Goal: Task Accomplishment & Management: Complete application form

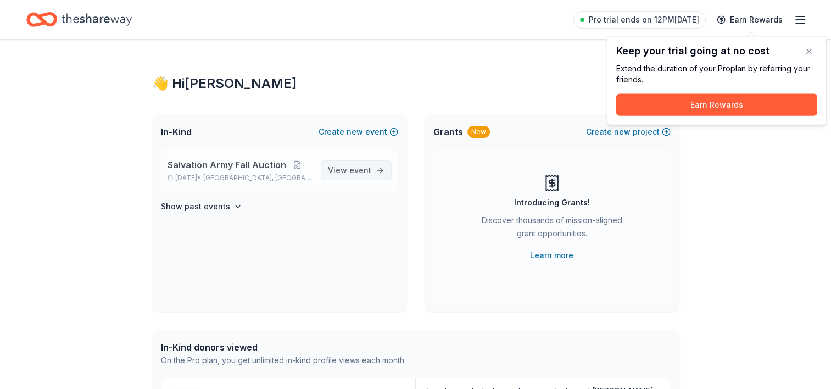
click at [359, 164] on span "View event" at bounding box center [349, 170] width 43 height 13
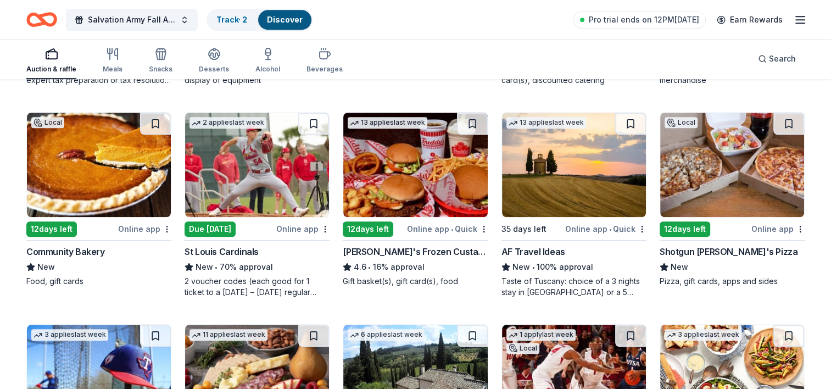
scroll to position [975, 0]
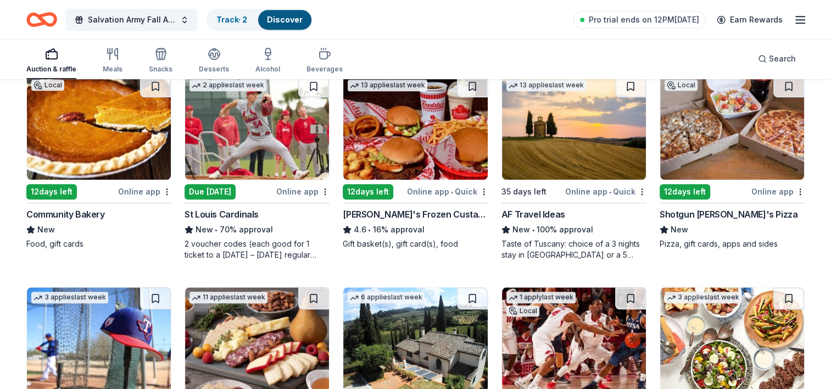
click at [126, 152] on img at bounding box center [99, 127] width 144 height 104
click at [428, 149] on img at bounding box center [415, 127] width 144 height 104
click at [707, 125] on img at bounding box center [732, 127] width 144 height 104
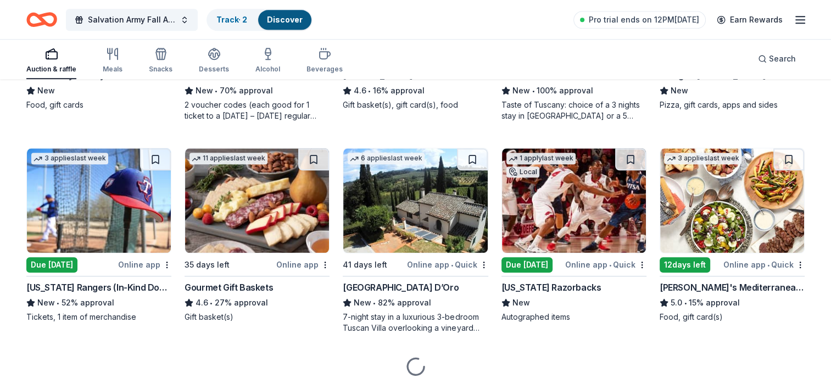
scroll to position [1118, 0]
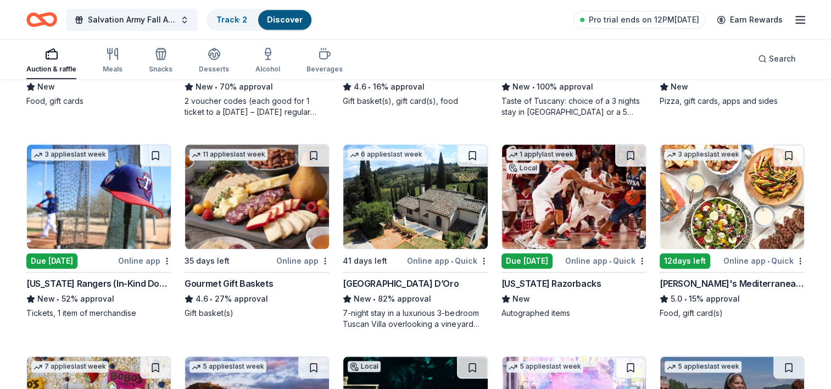
click at [549, 209] on img at bounding box center [574, 196] width 144 height 104
click at [714, 197] on img at bounding box center [732, 196] width 144 height 104
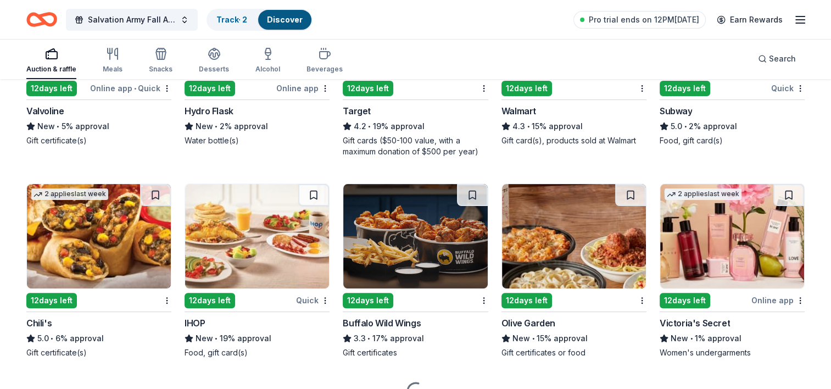
scroll to position [4443, 0]
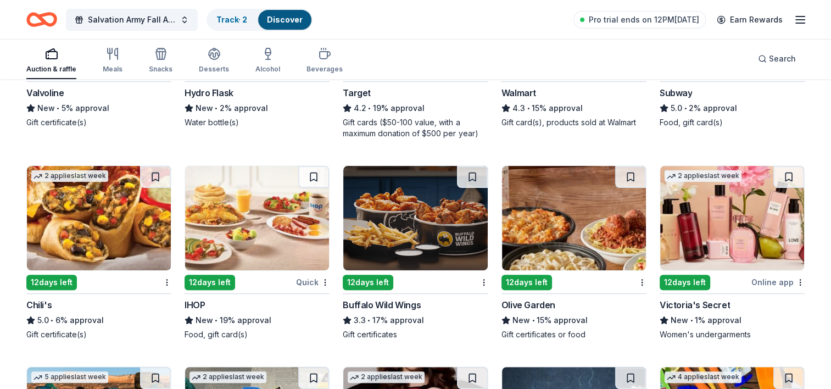
click at [571, 239] on img at bounding box center [574, 218] width 144 height 104
click at [377, 203] on img at bounding box center [415, 218] width 144 height 104
click at [221, 198] on img at bounding box center [257, 218] width 144 height 104
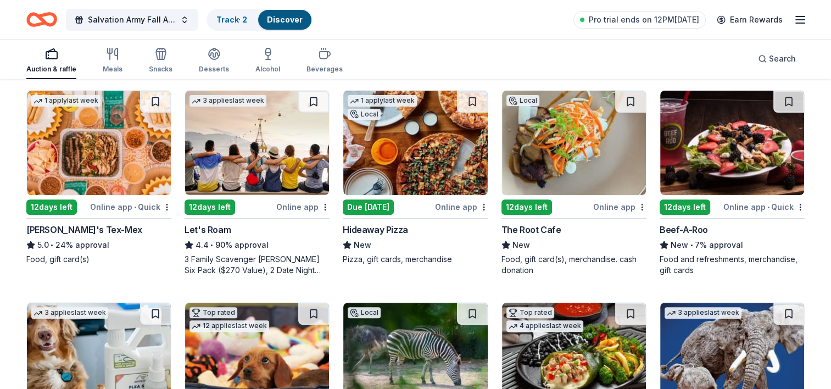
scroll to position [333, 0]
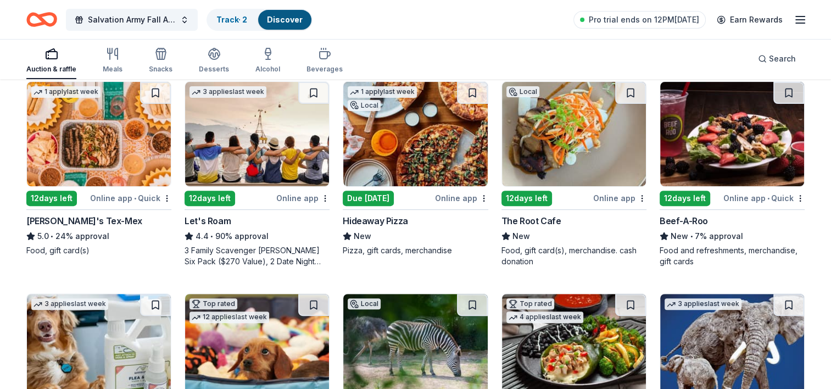
click at [301, 124] on img at bounding box center [257, 134] width 144 height 104
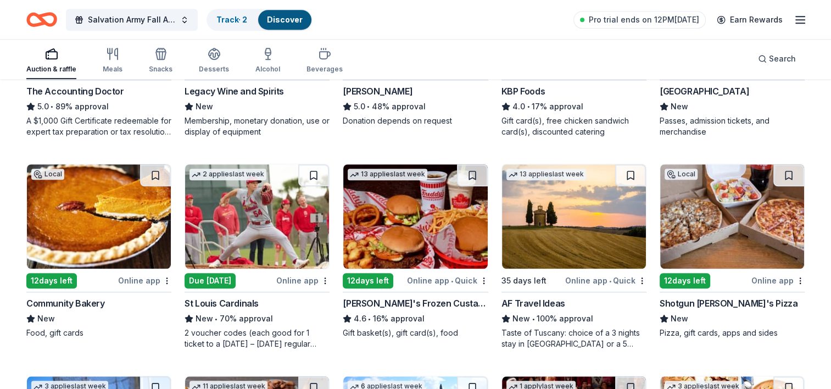
scroll to position [905, 0]
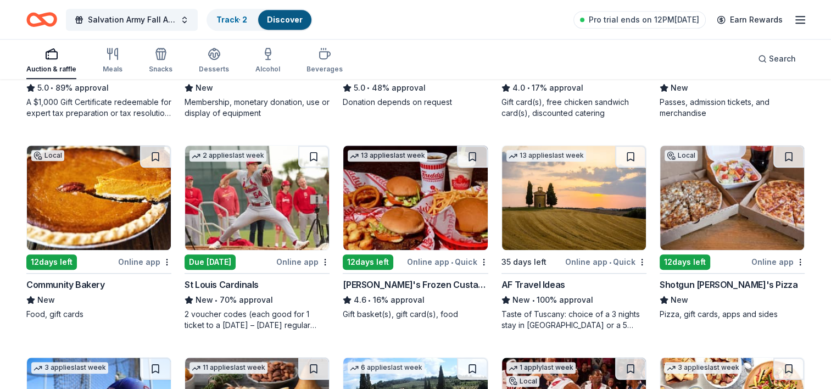
click at [288, 201] on img at bounding box center [257, 197] width 144 height 104
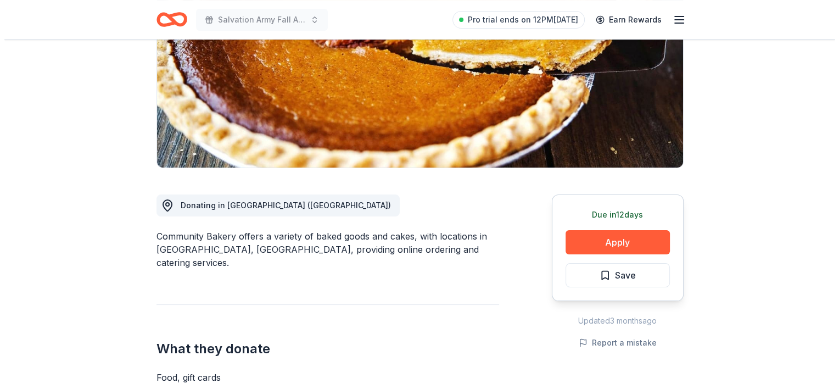
scroll to position [167, 0]
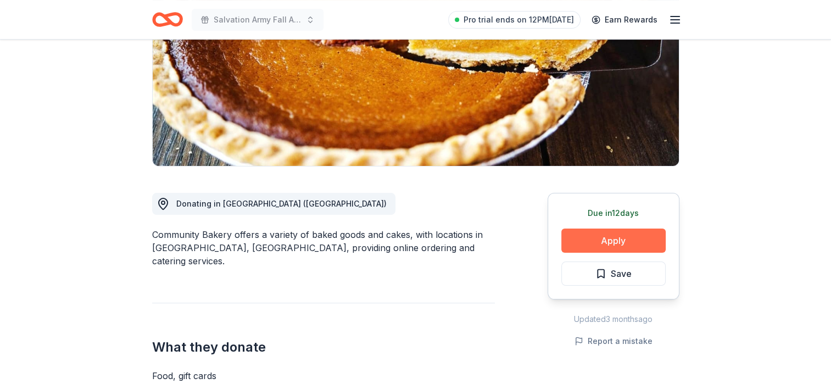
click at [601, 245] on button "Apply" at bounding box center [613, 240] width 104 height 24
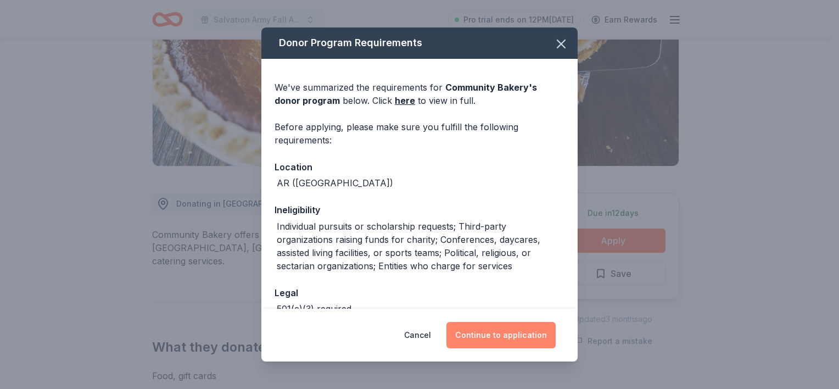
click at [494, 338] on button "Continue to application" at bounding box center [500, 335] width 109 height 26
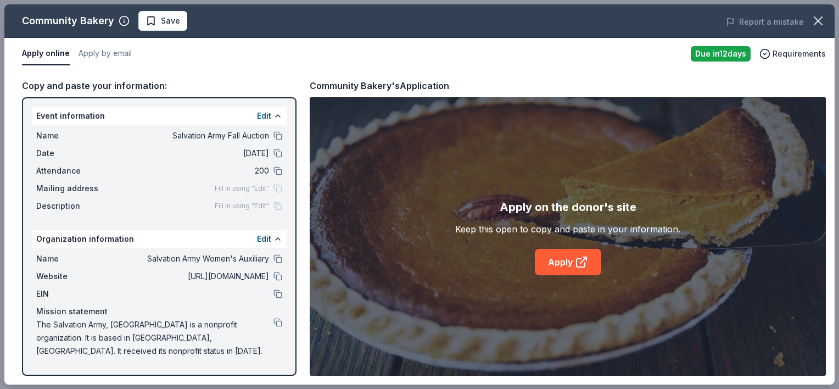
drag, startPoint x: 836, startPoint y: 97, endPoint x: 841, endPoint y: 157, distance: 60.1
click at [830, 157] on html "Salvation Army Fall Auction Pro trial ends on 12PM, 9/11 Earn Rewards Due in 12…" at bounding box center [419, 27] width 839 height 389
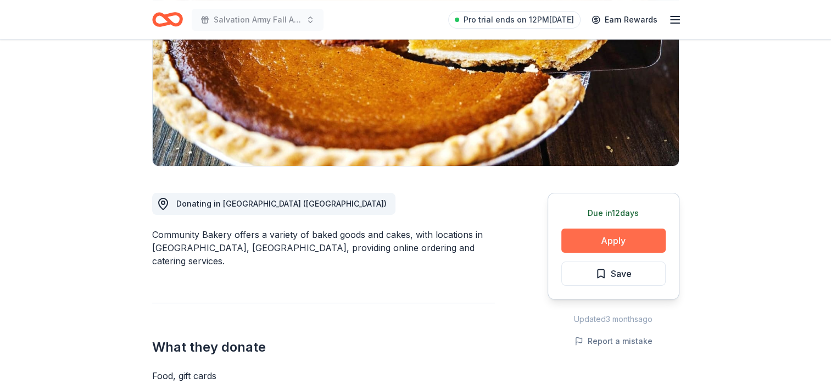
click at [613, 240] on button "Apply" at bounding box center [613, 240] width 104 height 24
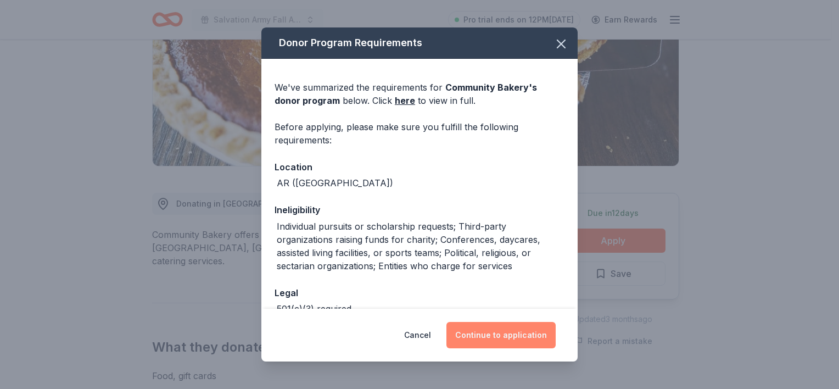
click at [480, 327] on button "Continue to application" at bounding box center [500, 335] width 109 height 26
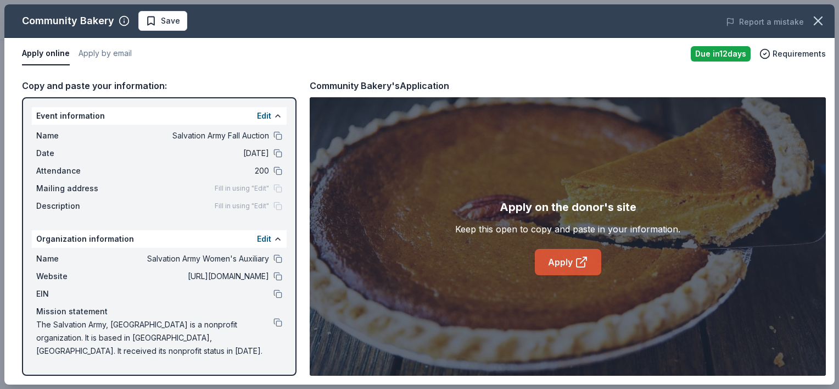
click at [570, 261] on link "Apply" at bounding box center [568, 262] width 66 height 26
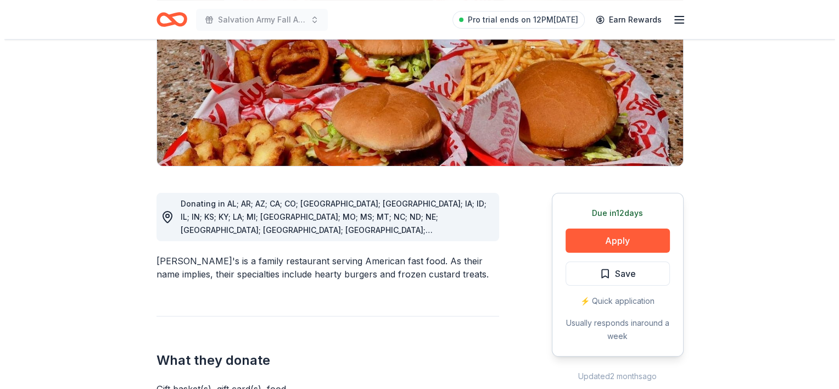
scroll to position [223, 0]
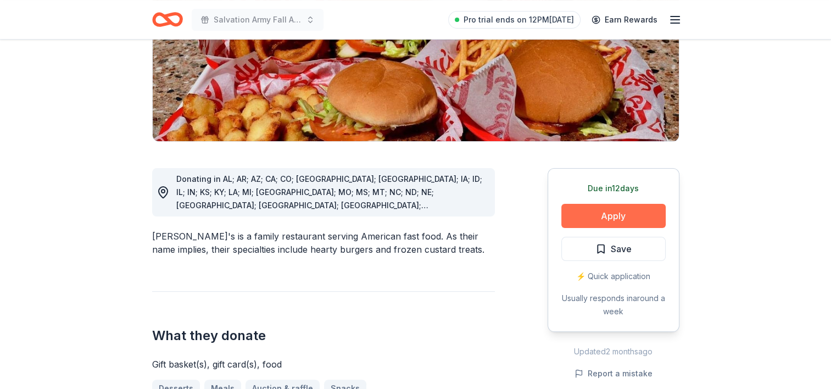
click at [626, 204] on button "Apply" at bounding box center [613, 216] width 104 height 24
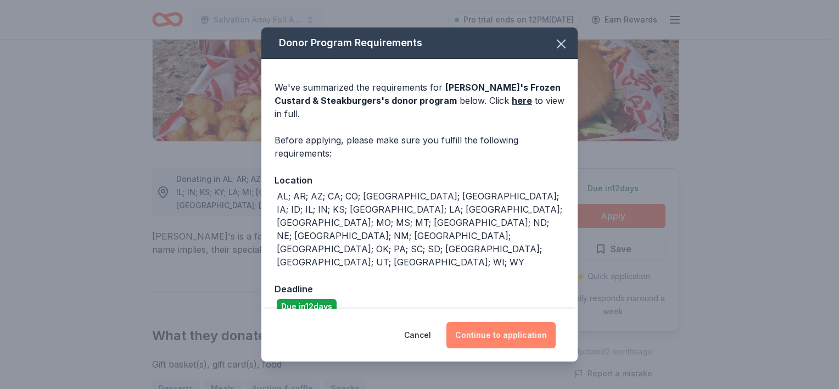
click at [497, 322] on button "Continue to application" at bounding box center [500, 335] width 109 height 26
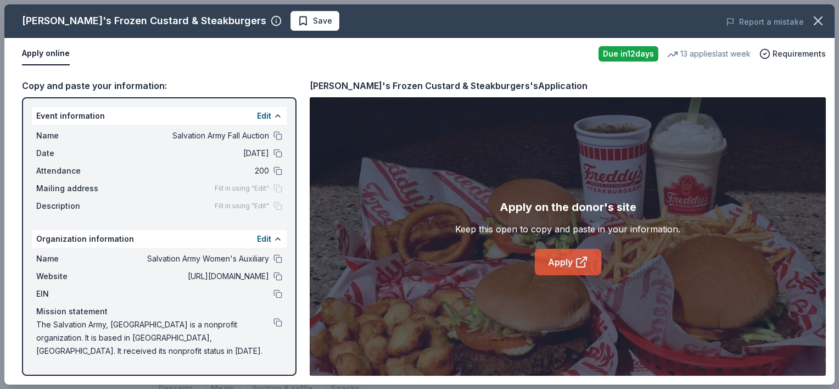
click at [564, 261] on link "Apply" at bounding box center [568, 262] width 66 height 26
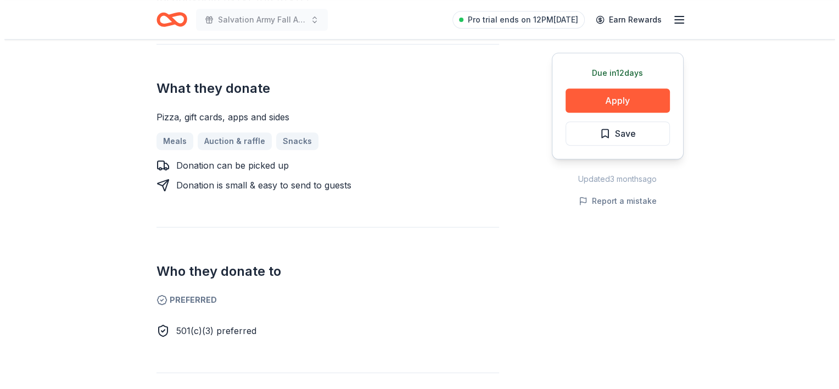
scroll to position [235, 0]
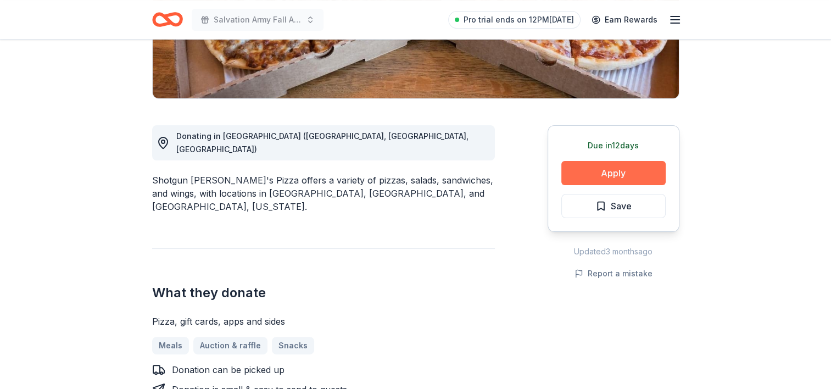
click at [640, 176] on button "Apply" at bounding box center [613, 173] width 104 height 24
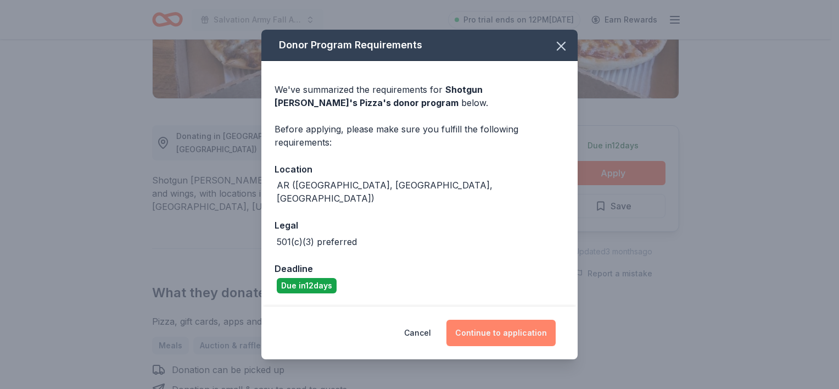
click at [517, 334] on button "Continue to application" at bounding box center [500, 333] width 109 height 26
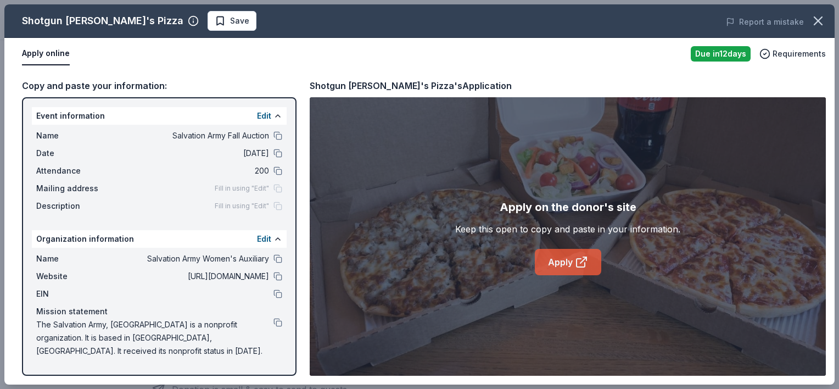
click at [564, 262] on link "Apply" at bounding box center [568, 262] width 66 height 26
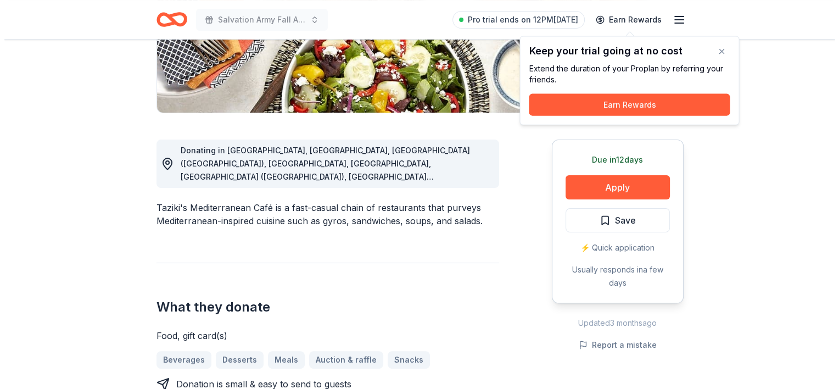
scroll to position [225, 0]
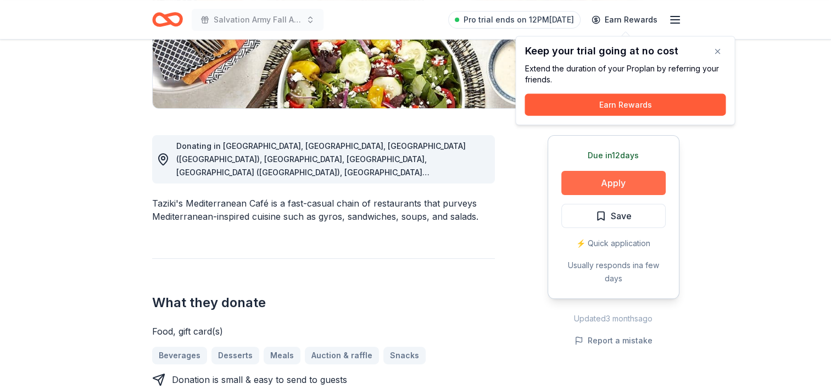
click at [586, 191] on button "Apply" at bounding box center [613, 183] width 104 height 24
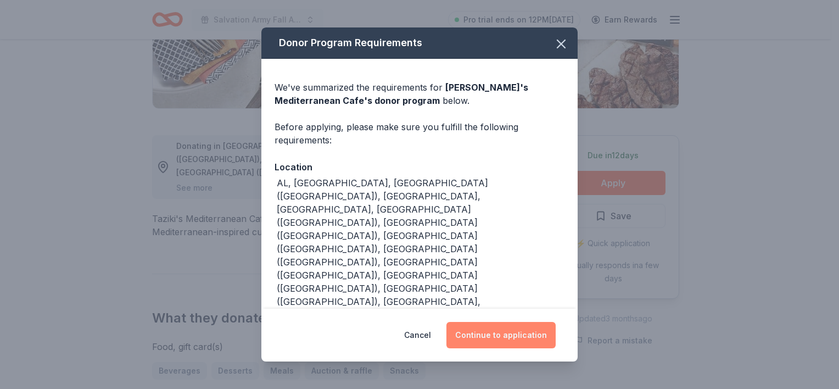
click at [500, 327] on button "Continue to application" at bounding box center [500, 335] width 109 height 26
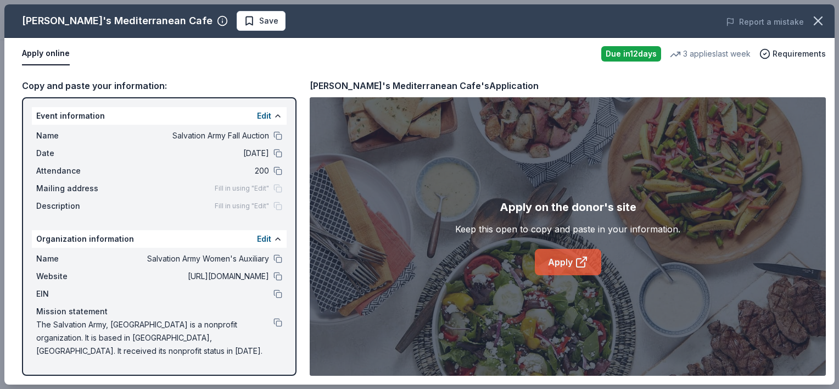
click at [584, 260] on icon at bounding box center [581, 261] width 13 height 13
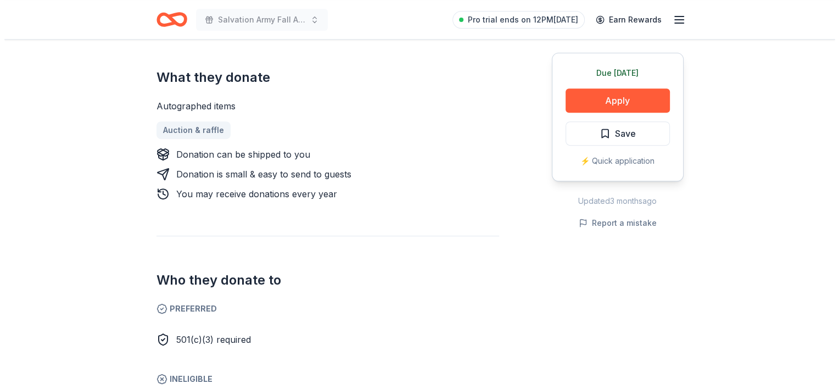
scroll to position [448, 0]
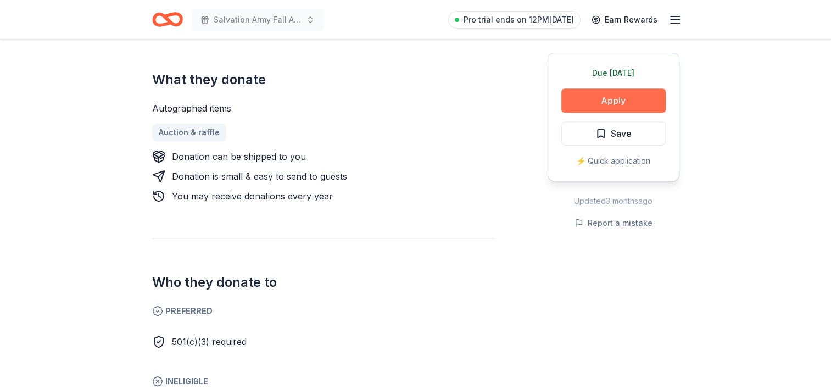
click at [615, 97] on button "Apply" at bounding box center [613, 100] width 104 height 24
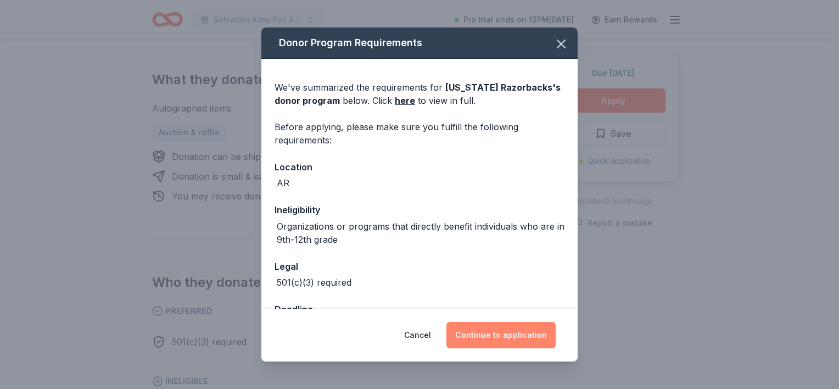
click at [490, 334] on button "Continue to application" at bounding box center [500, 335] width 109 height 26
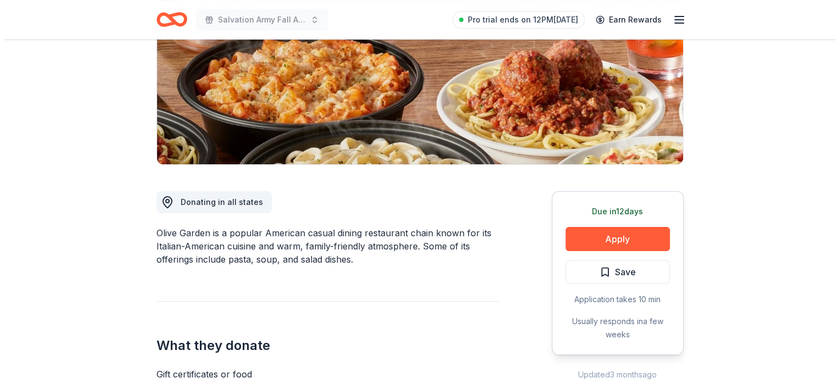
scroll to position [181, 0]
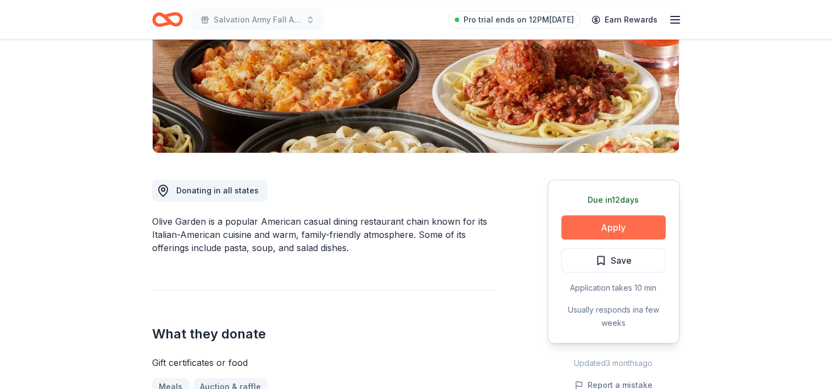
click at [613, 230] on button "Apply" at bounding box center [613, 227] width 104 height 24
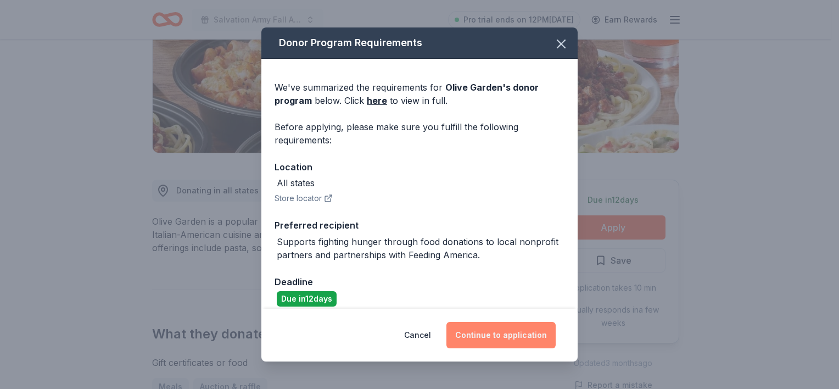
click at [494, 340] on button "Continue to application" at bounding box center [500, 335] width 109 height 26
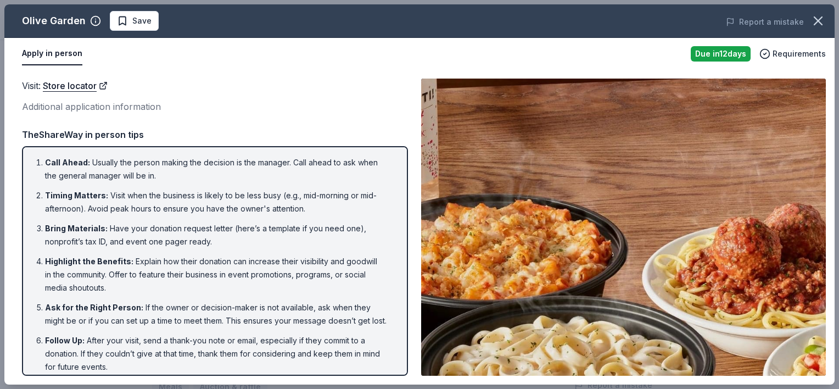
click at [323, 92] on div "Visit : Store locator Additional application information" at bounding box center [215, 97] width 386 height 36
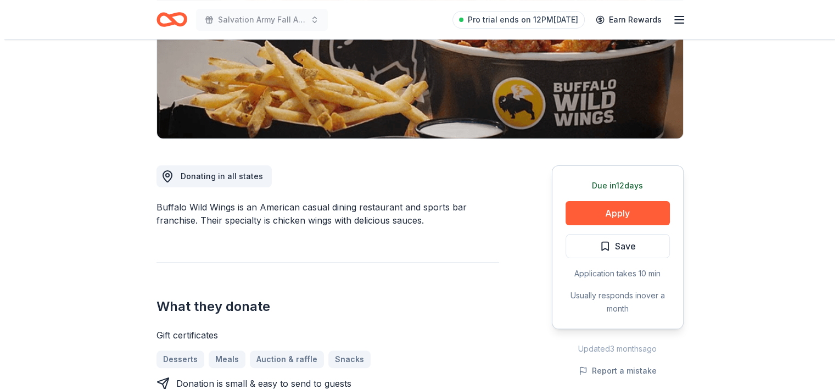
scroll to position [156, 0]
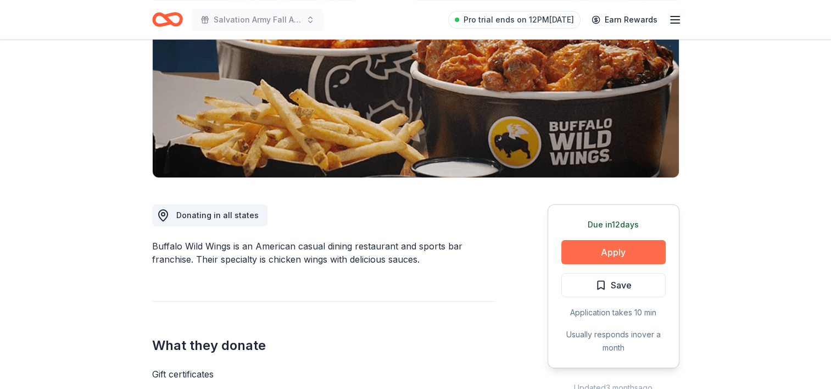
click at [600, 255] on button "Apply" at bounding box center [613, 252] width 104 height 24
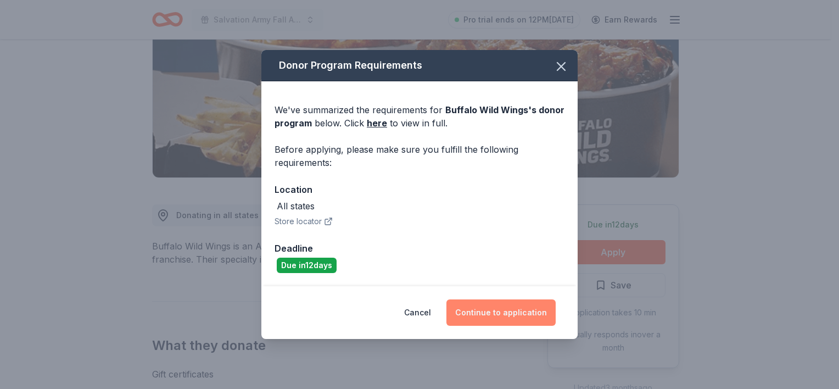
click at [492, 310] on button "Continue to application" at bounding box center [500, 312] width 109 height 26
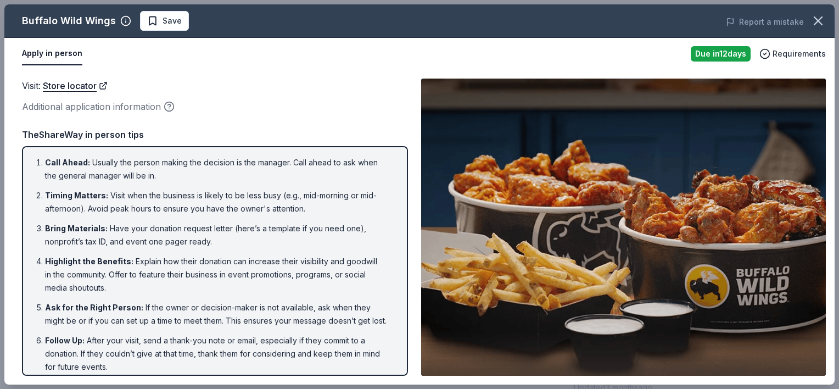
click at [260, 110] on div "Additional application information" at bounding box center [215, 106] width 386 height 14
click at [310, 245] on li "Bring Materials : Have your donation request letter (here’s a template if you n…" at bounding box center [218, 235] width 346 height 26
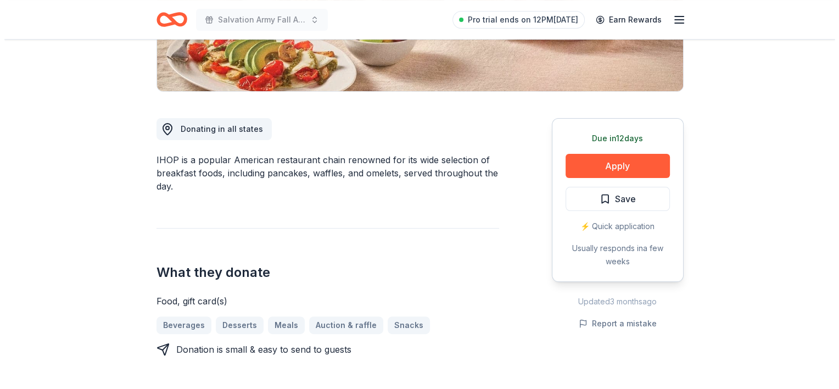
scroll to position [237, 0]
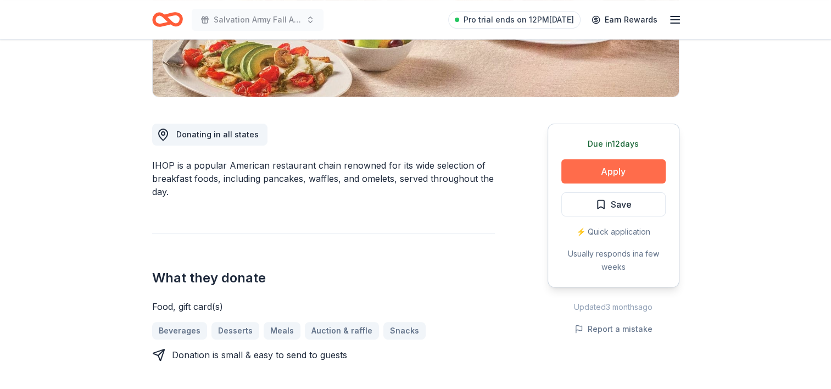
click at [648, 171] on button "Apply" at bounding box center [613, 171] width 104 height 24
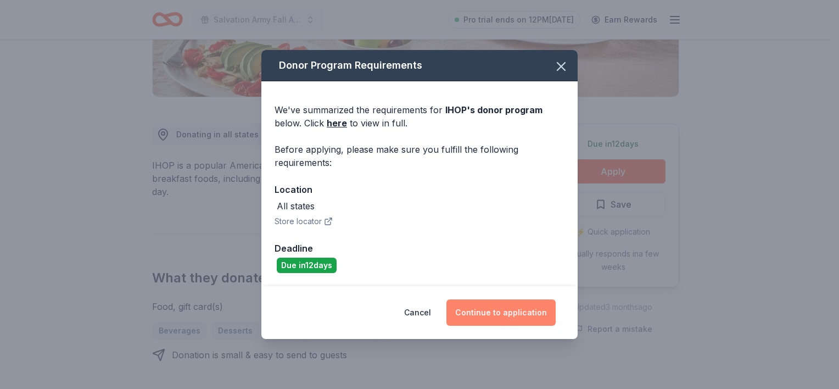
click at [490, 317] on button "Continue to application" at bounding box center [500, 312] width 109 height 26
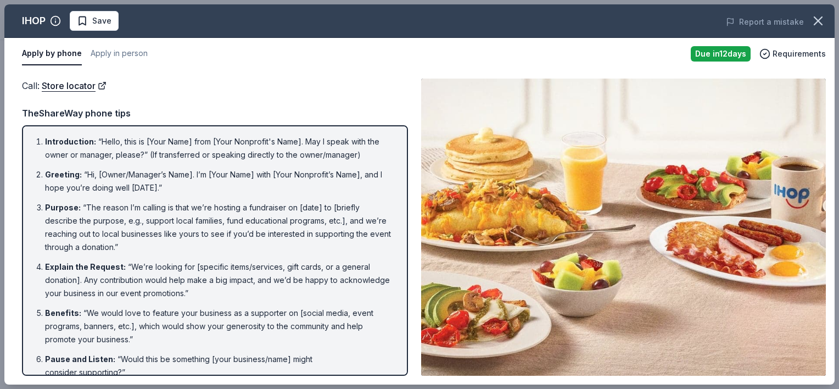
drag, startPoint x: 407, startPoint y: 147, endPoint x: 405, endPoint y: 220, distance: 72.5
click at [405, 220] on div "Introduction : “Hello, this is [Your Name] from [Your Nonprofit's Name]. May I …" at bounding box center [215, 250] width 386 height 250
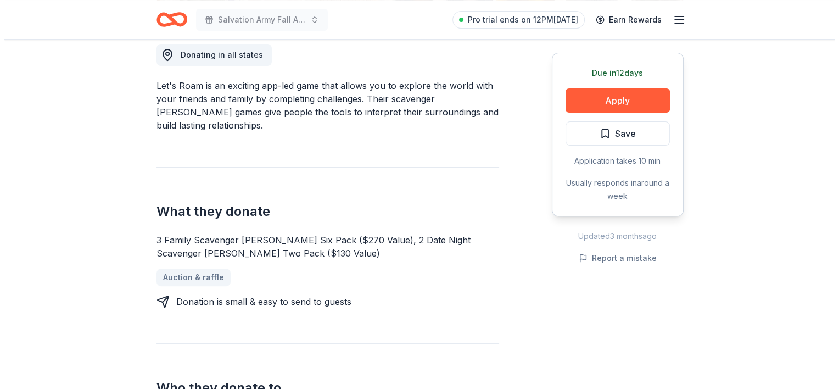
scroll to position [321, 0]
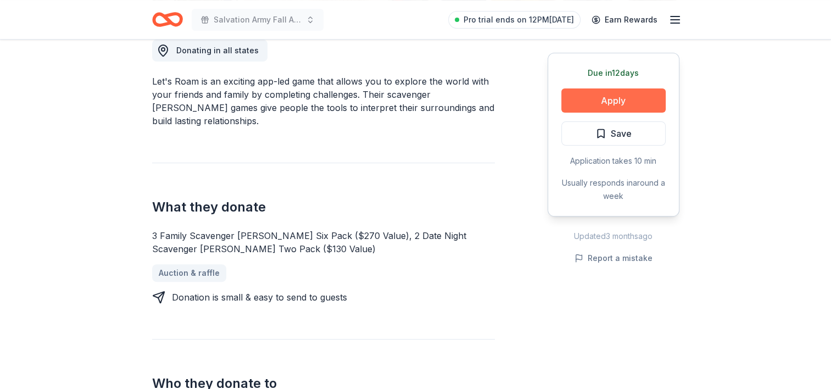
click at [626, 90] on button "Apply" at bounding box center [613, 100] width 104 height 24
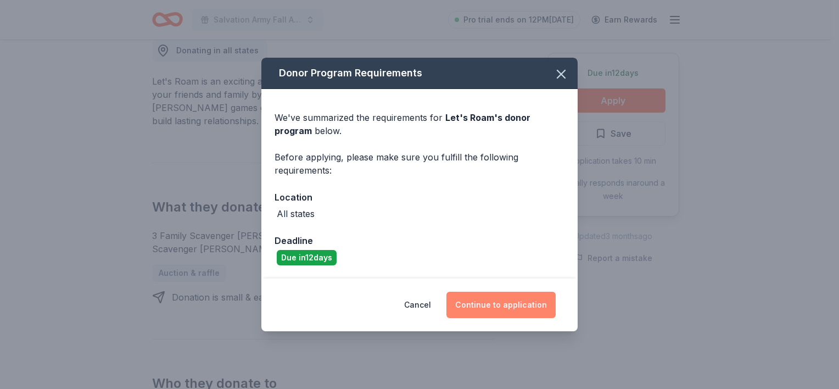
click at [497, 310] on button "Continue to application" at bounding box center [500, 305] width 109 height 26
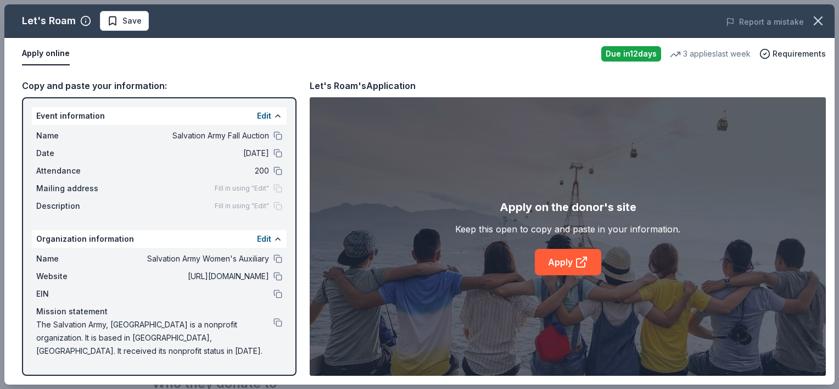
click at [277, 361] on div "Name Salvation Army Women's Auxiliary Website http://www.salvationarmyuss.org E…" at bounding box center [159, 305] width 255 height 114
drag, startPoint x: 160, startPoint y: 347, endPoint x: 279, endPoint y: 257, distance: 148.9
click at [279, 257] on div "Name Salvation Army Women's Auxiliary Website http://www.salvationarmyuss.org E…" at bounding box center [159, 305] width 255 height 114
click at [551, 256] on link "Apply" at bounding box center [568, 262] width 66 height 26
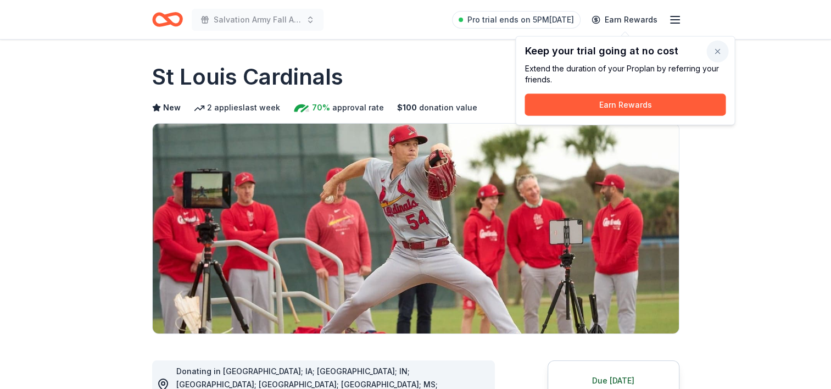
click at [717, 49] on button "button" at bounding box center [717, 52] width 22 height 22
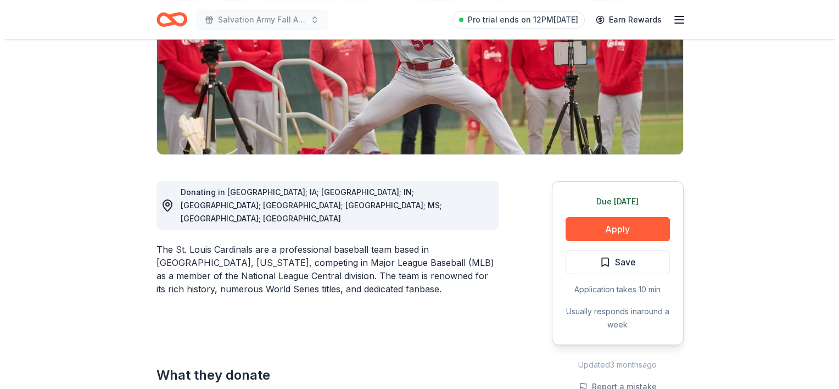
scroll to position [185, 0]
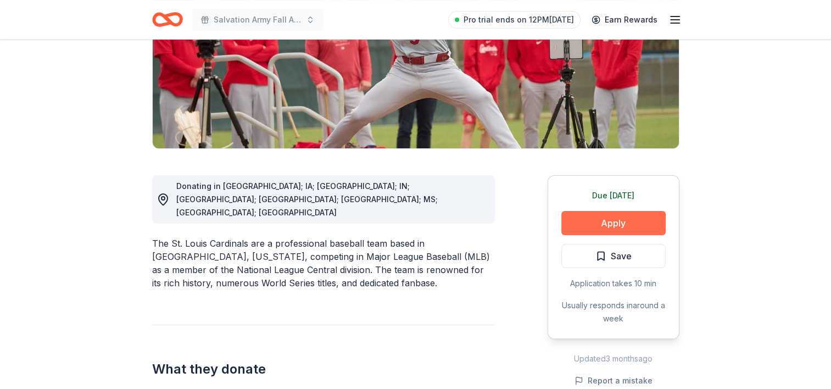
click at [615, 217] on button "Apply" at bounding box center [613, 223] width 104 height 24
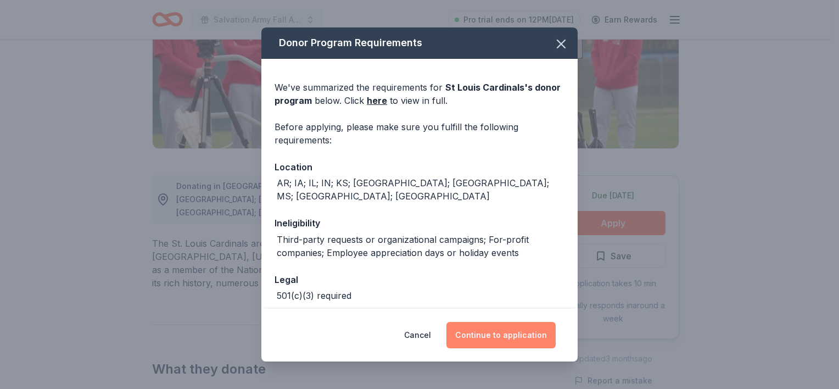
click at [497, 338] on button "Continue to application" at bounding box center [500, 335] width 109 height 26
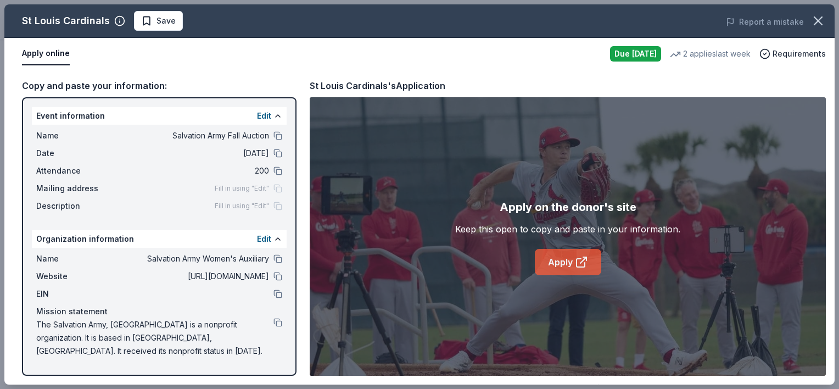
click at [563, 256] on link "Apply" at bounding box center [568, 262] width 66 height 26
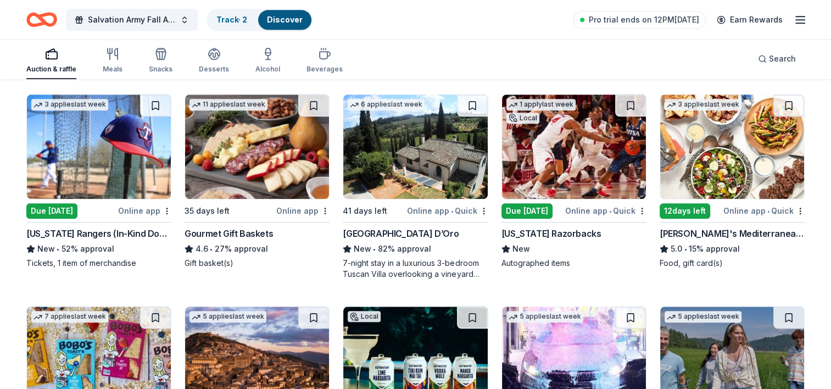
scroll to position [1177, 0]
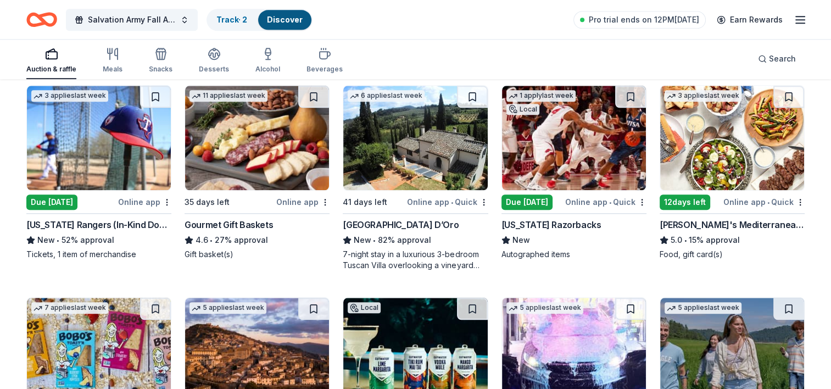
click at [132, 121] on img at bounding box center [99, 138] width 144 height 104
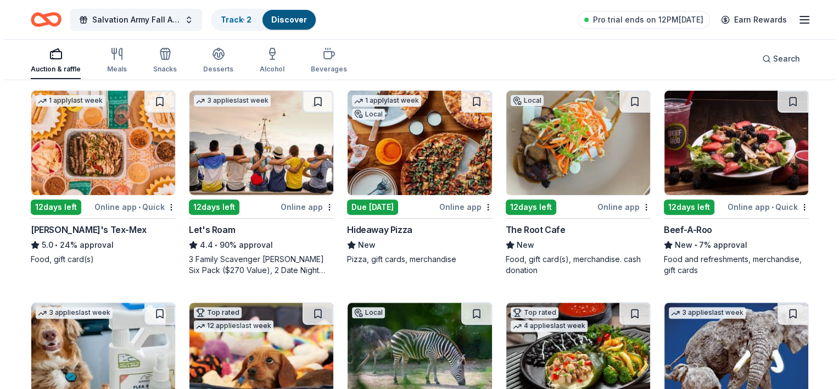
scroll to position [0, 0]
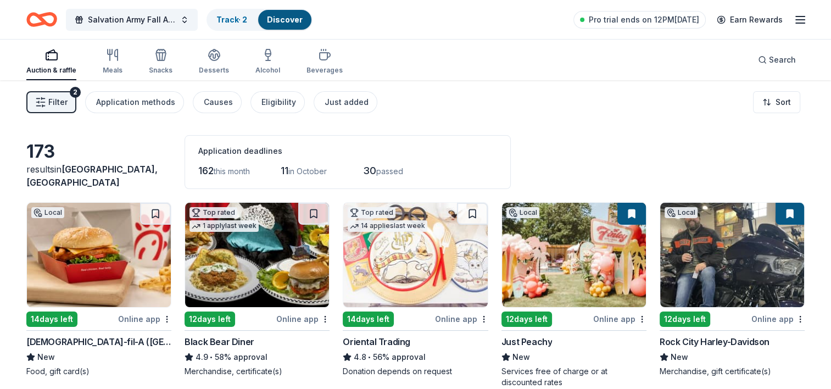
click at [60, 101] on span "Filter" at bounding box center [57, 102] width 19 height 13
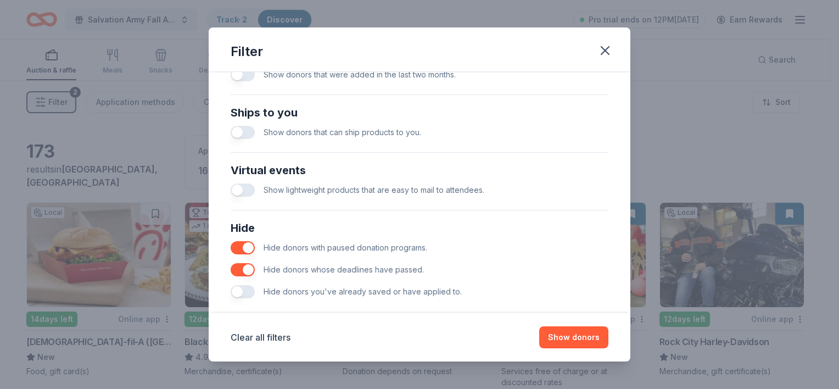
scroll to position [481, 0]
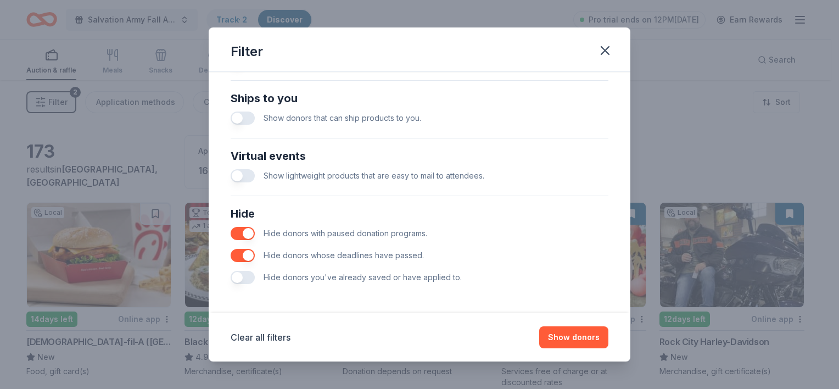
click at [246, 254] on button "button" at bounding box center [243, 255] width 24 height 13
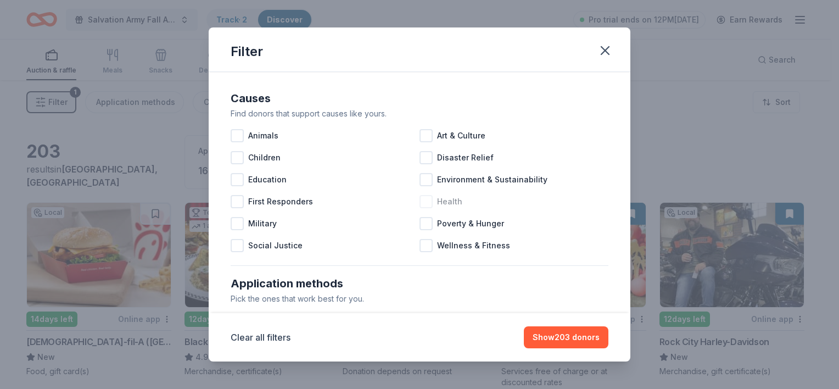
drag, startPoint x: 607, startPoint y: 48, endPoint x: 533, endPoint y: 203, distance: 171.4
click at [533, 203] on div "Filter Causes Find donors that support causes like yours. Animals Art & Culture…" at bounding box center [420, 194] width 422 height 334
click at [563, 331] on button "Show 203 donors" at bounding box center [566, 337] width 85 height 22
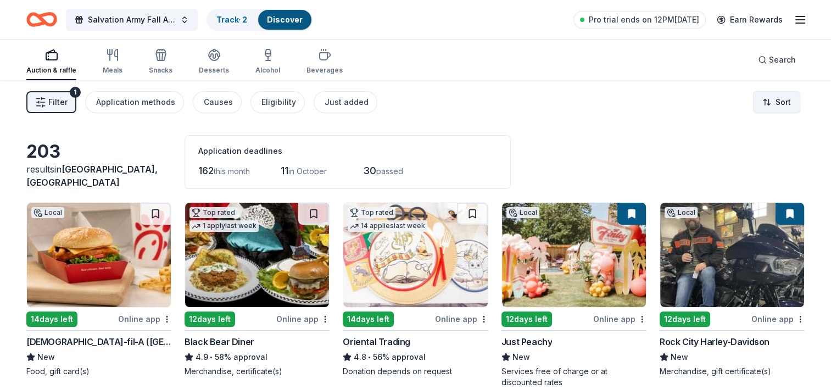
click at [783, 105] on html "Salvation Army Fall Auction Track · 2 Discover Pro trial ends on 12PM, 9/11 Ear…" at bounding box center [415, 194] width 831 height 389
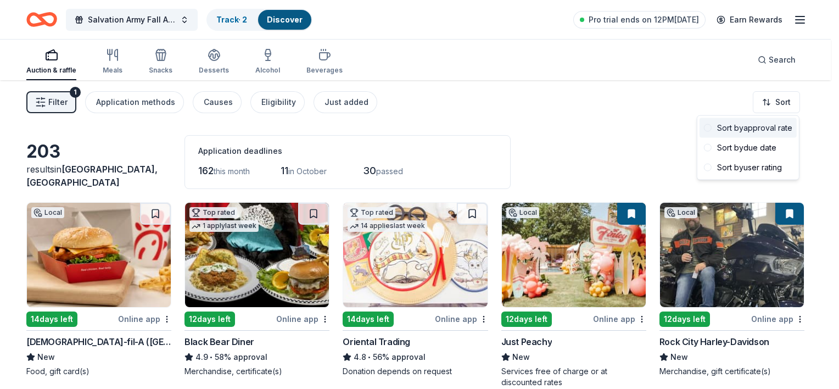
click at [777, 125] on div "Sort by approval rate" at bounding box center [747, 128] width 97 height 20
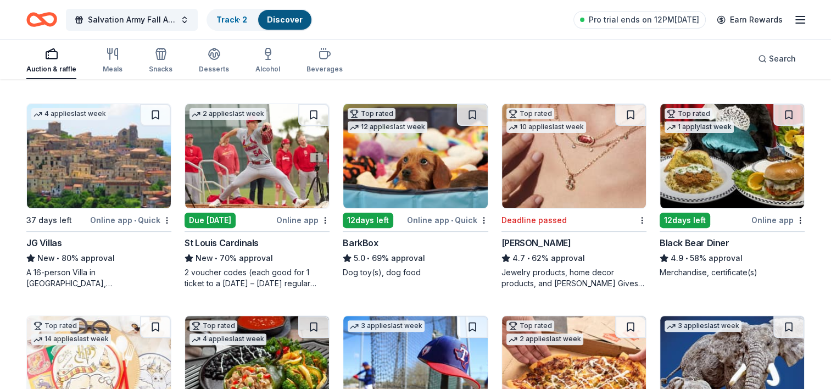
scroll to position [310, 0]
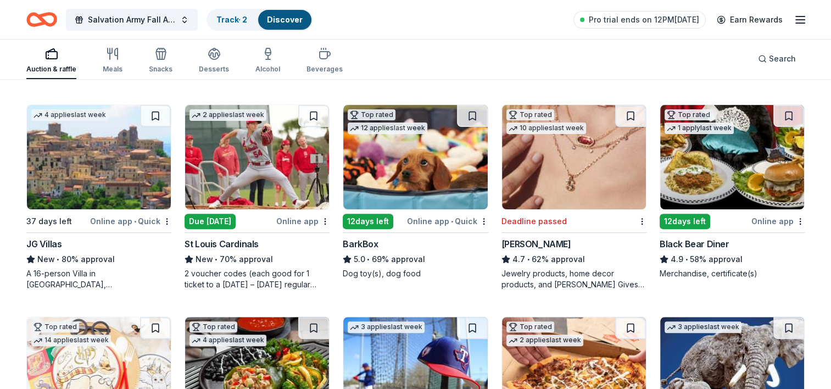
click at [745, 143] on img at bounding box center [732, 157] width 144 height 104
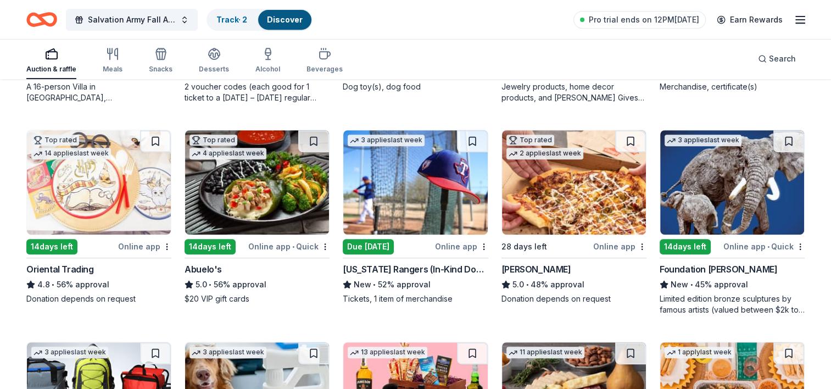
scroll to position [512, 0]
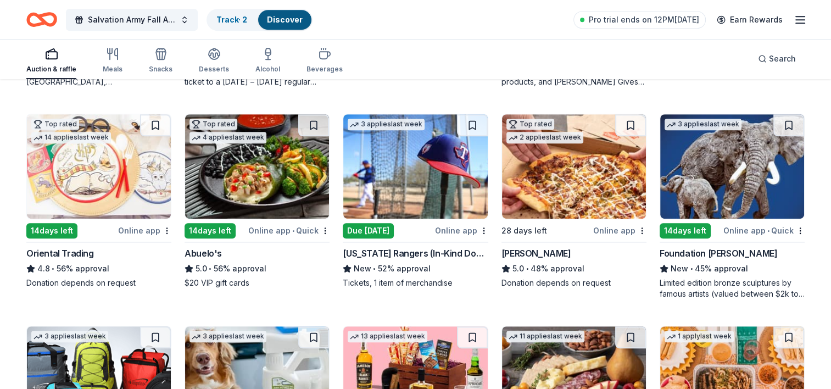
click at [558, 175] on img at bounding box center [574, 166] width 144 height 104
click at [249, 165] on img at bounding box center [257, 166] width 144 height 104
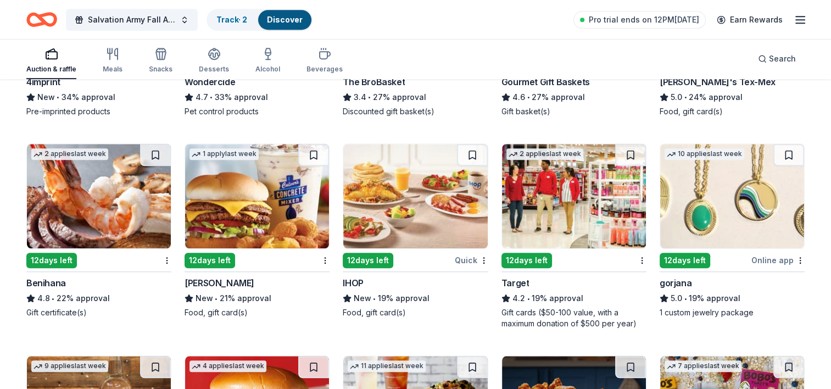
scroll to position [897, 0]
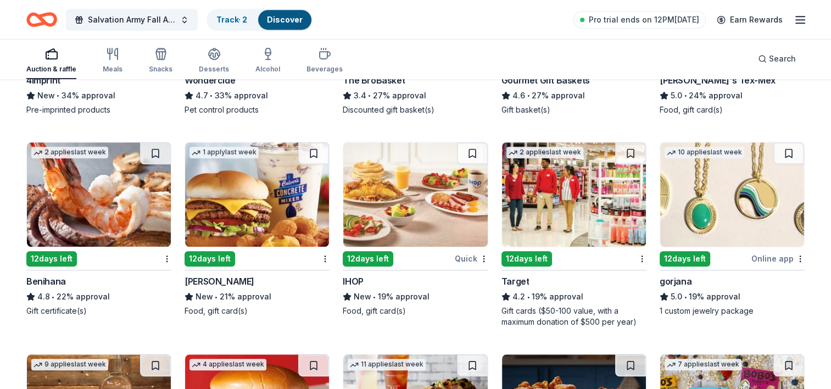
click at [105, 201] on img at bounding box center [99, 194] width 144 height 104
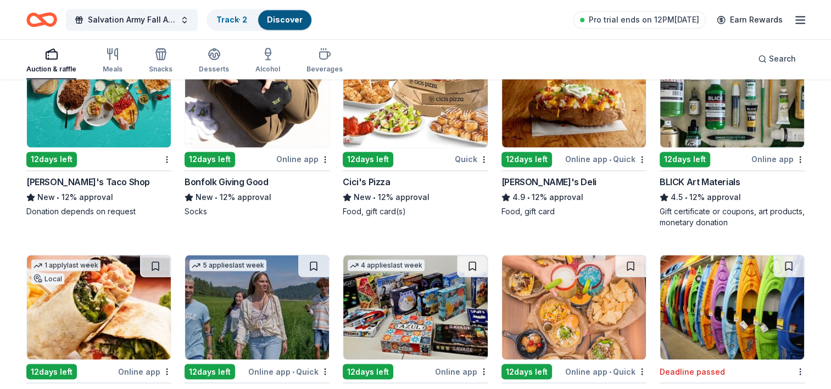
scroll to position [1806, 0]
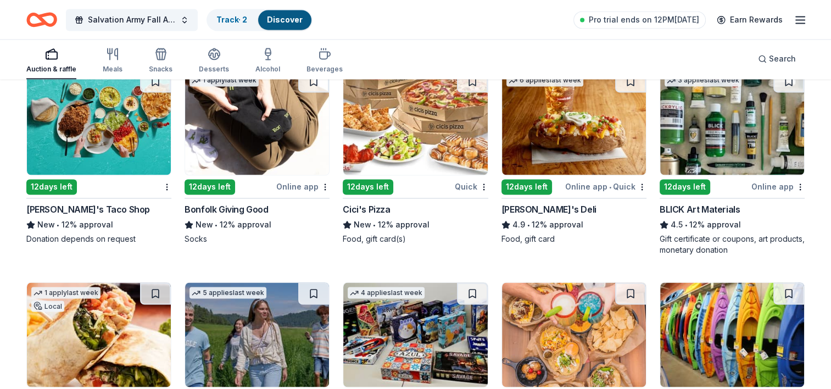
click at [597, 162] on img at bounding box center [574, 122] width 144 height 104
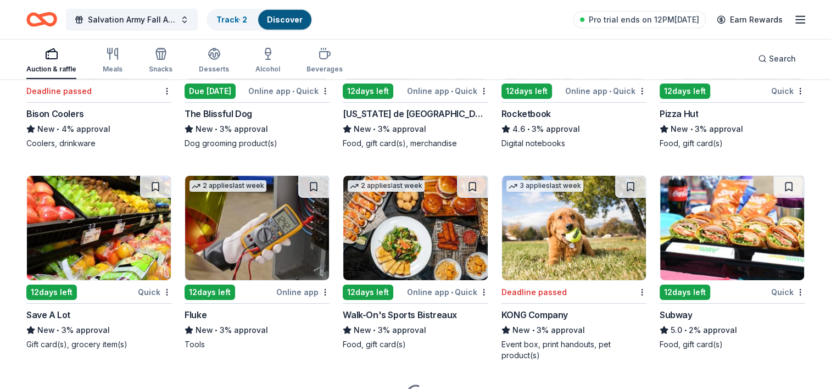
scroll to position [3654, 0]
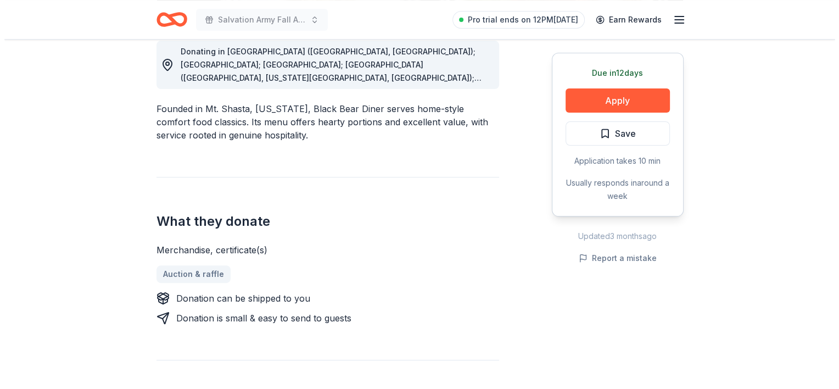
scroll to position [322, 0]
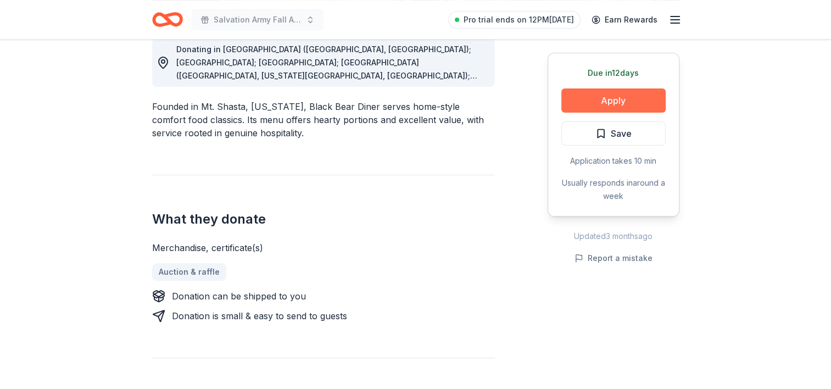
click at [622, 97] on button "Apply" at bounding box center [613, 100] width 104 height 24
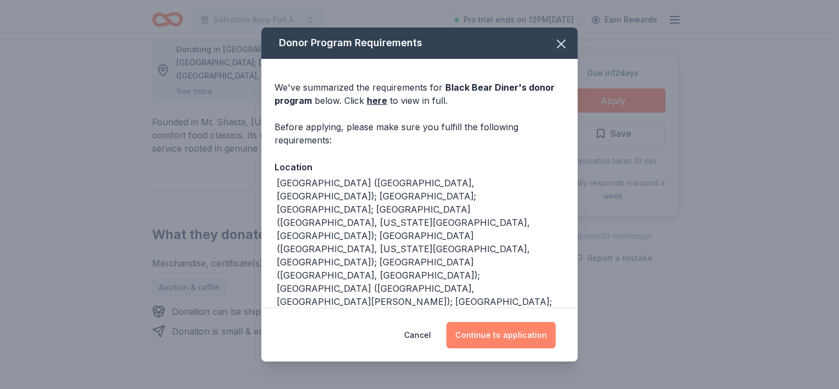
click at [505, 343] on button "Continue to application" at bounding box center [500, 335] width 109 height 26
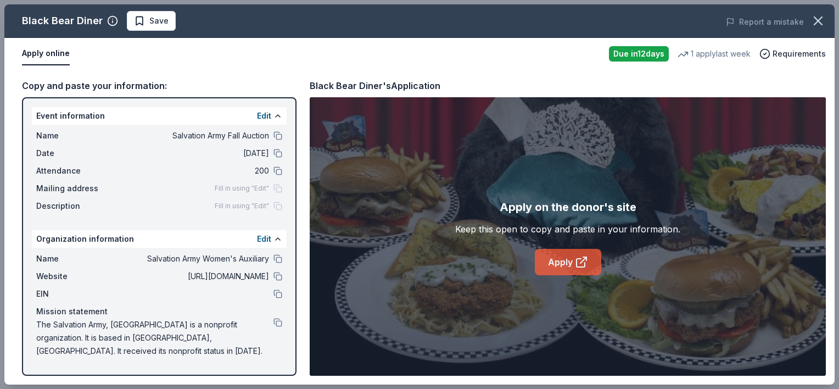
click at [569, 262] on link "Apply" at bounding box center [568, 262] width 66 height 26
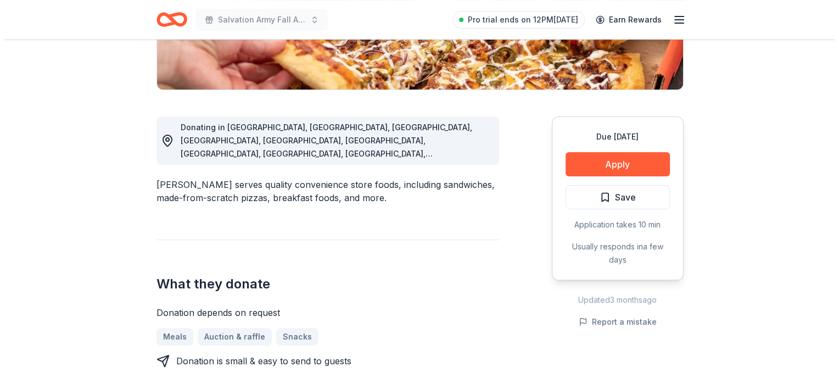
scroll to position [246, 0]
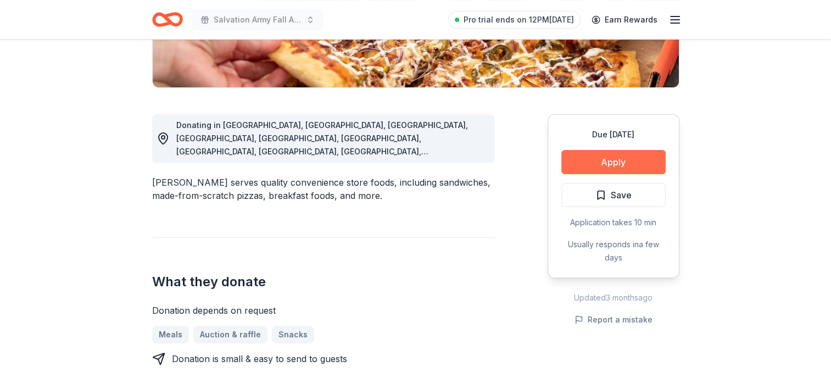
click at [603, 160] on button "Apply" at bounding box center [613, 162] width 104 height 24
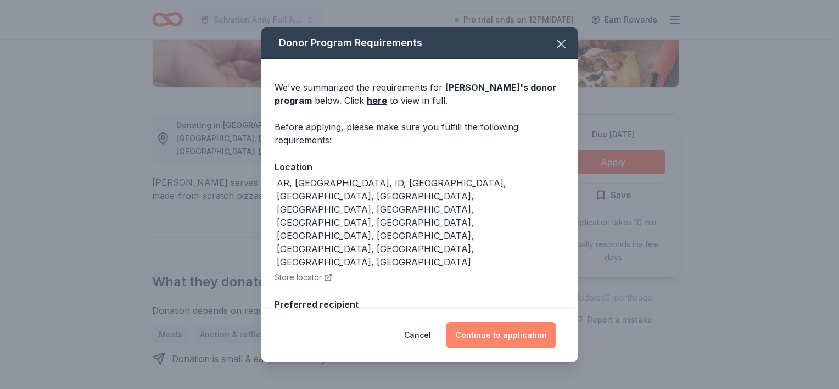
click at [496, 329] on button "Continue to application" at bounding box center [500, 335] width 109 height 26
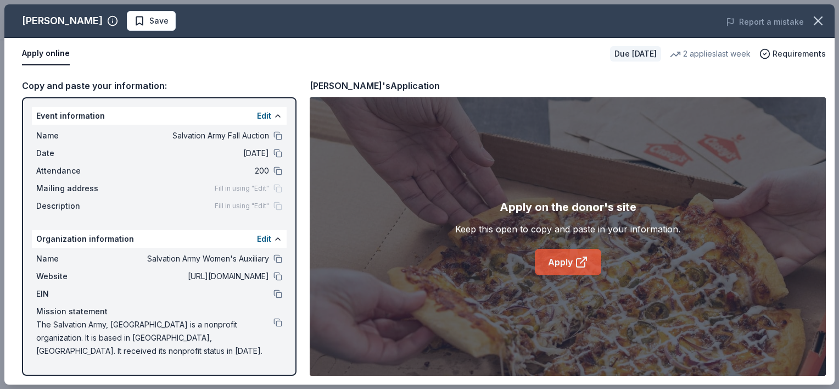
click at [551, 258] on link "Apply" at bounding box center [568, 262] width 66 height 26
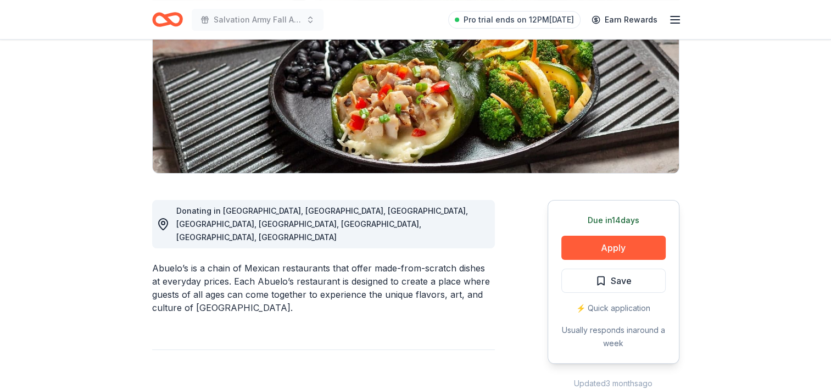
scroll to position [64, 0]
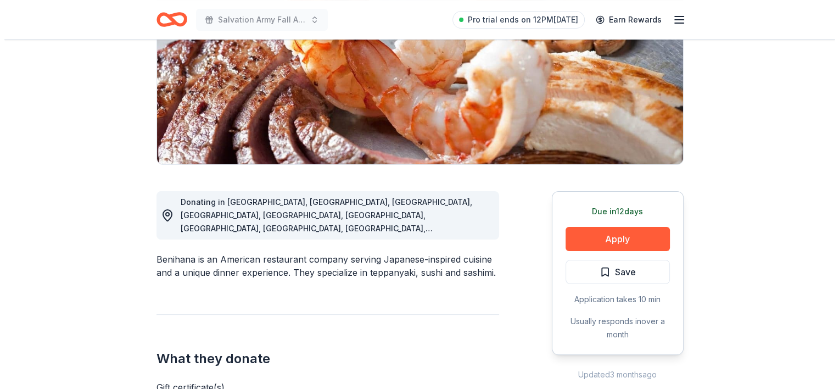
scroll to position [167, 0]
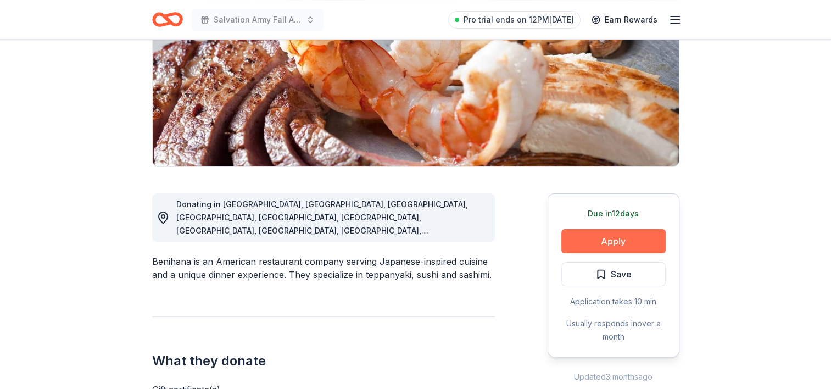
click at [644, 237] on button "Apply" at bounding box center [613, 241] width 104 height 24
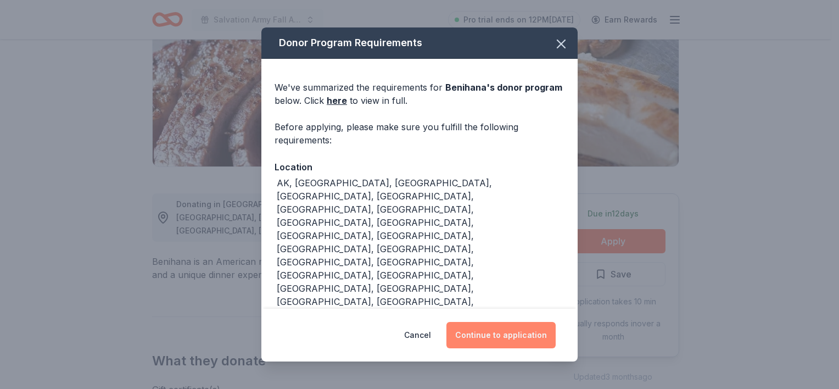
click at [506, 332] on button "Continue to application" at bounding box center [500, 335] width 109 height 26
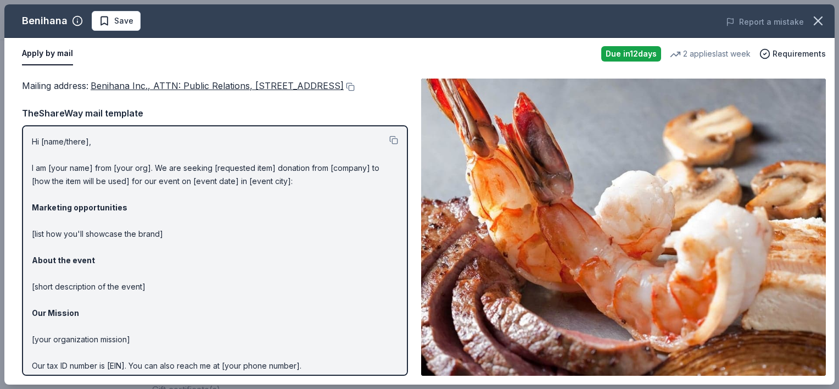
click at [629, 57] on div "Due [DATE]" at bounding box center [631, 53] width 60 height 15
click at [244, 191] on p "Hi [name/there], I am [your name] from [your org]. We are seeking [requested it…" at bounding box center [215, 273] width 366 height 277
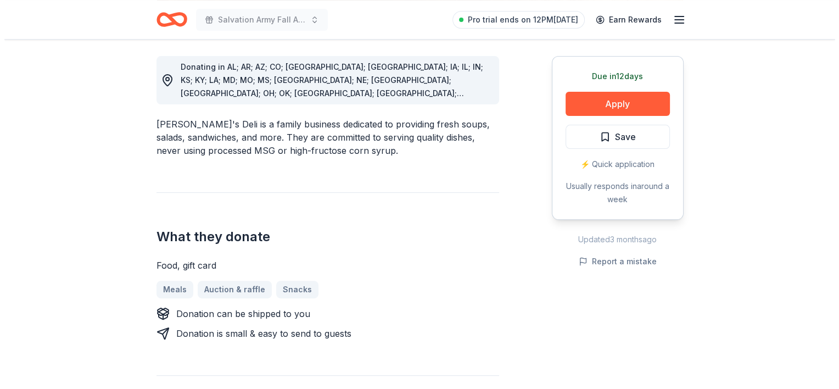
scroll to position [332, 0]
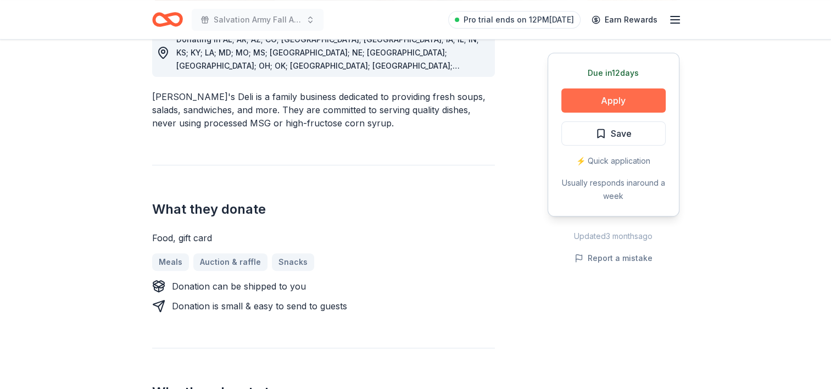
click at [631, 96] on button "Apply" at bounding box center [613, 100] width 104 height 24
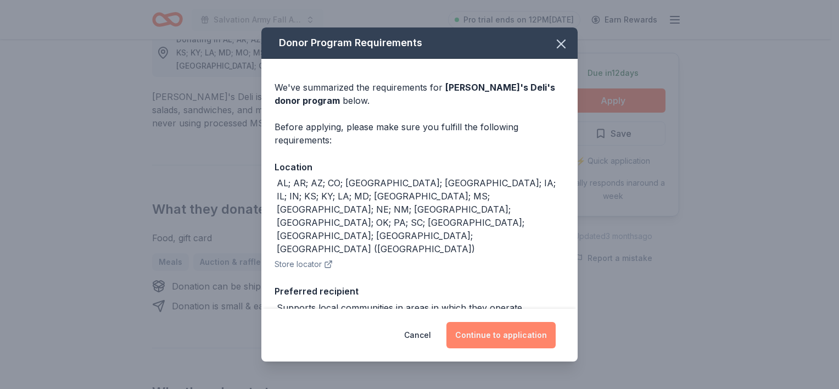
click at [521, 340] on button "Continue to application" at bounding box center [500, 335] width 109 height 26
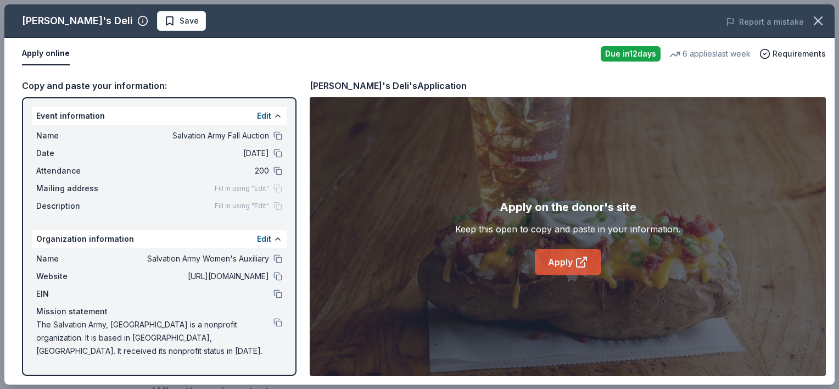
click at [569, 256] on link "Apply" at bounding box center [568, 262] width 66 height 26
